Goal: Information Seeking & Learning: Learn about a topic

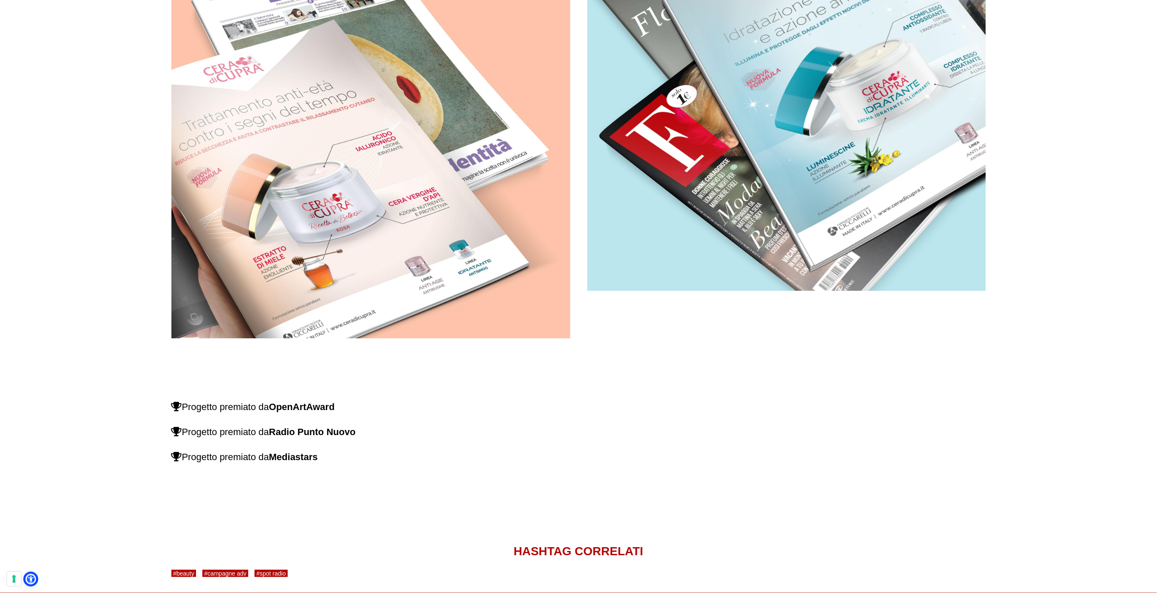
scroll to position [2217, 0]
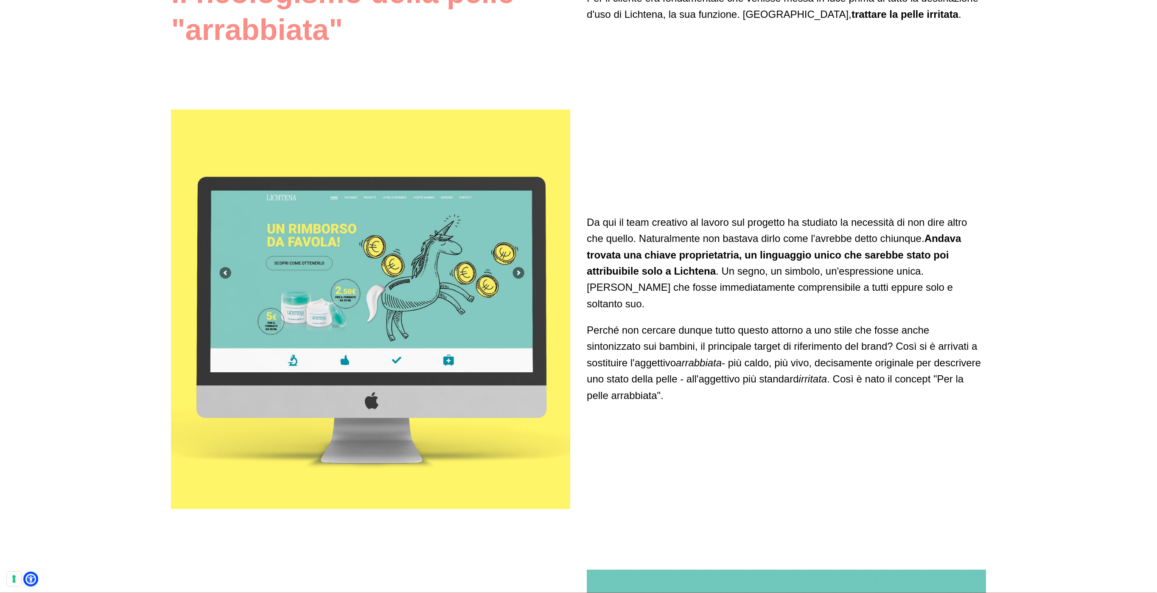
scroll to position [2032, 0]
